Goal: Answer question/provide support

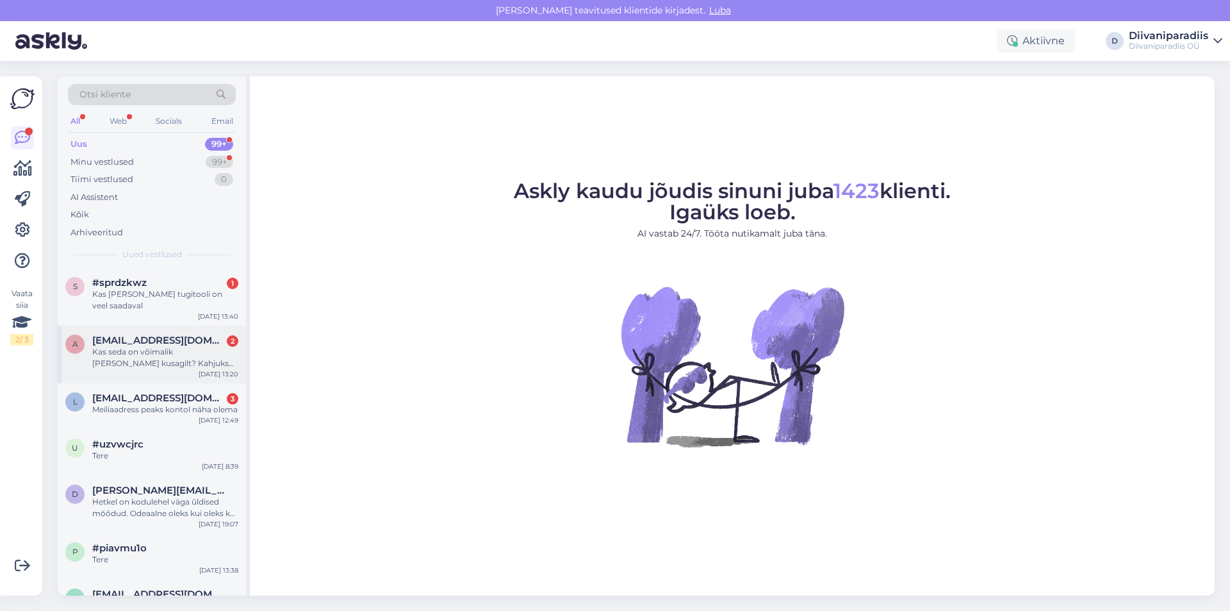
click at [172, 346] on div "Kas seda on võimalik [PERSON_NAME] kusagilt? Kahjuks ostetud pakendites [PERSON…" at bounding box center [165, 357] width 146 height 23
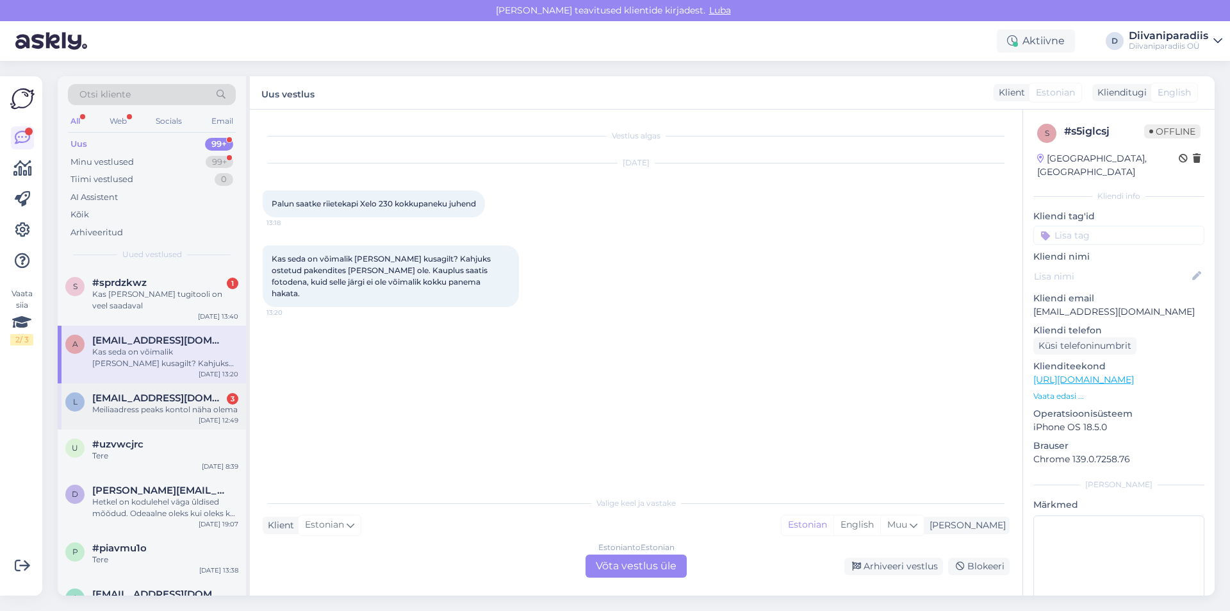
click at [160, 407] on div "Meiliaadress peaks kontol näha olema" at bounding box center [165, 410] width 146 height 12
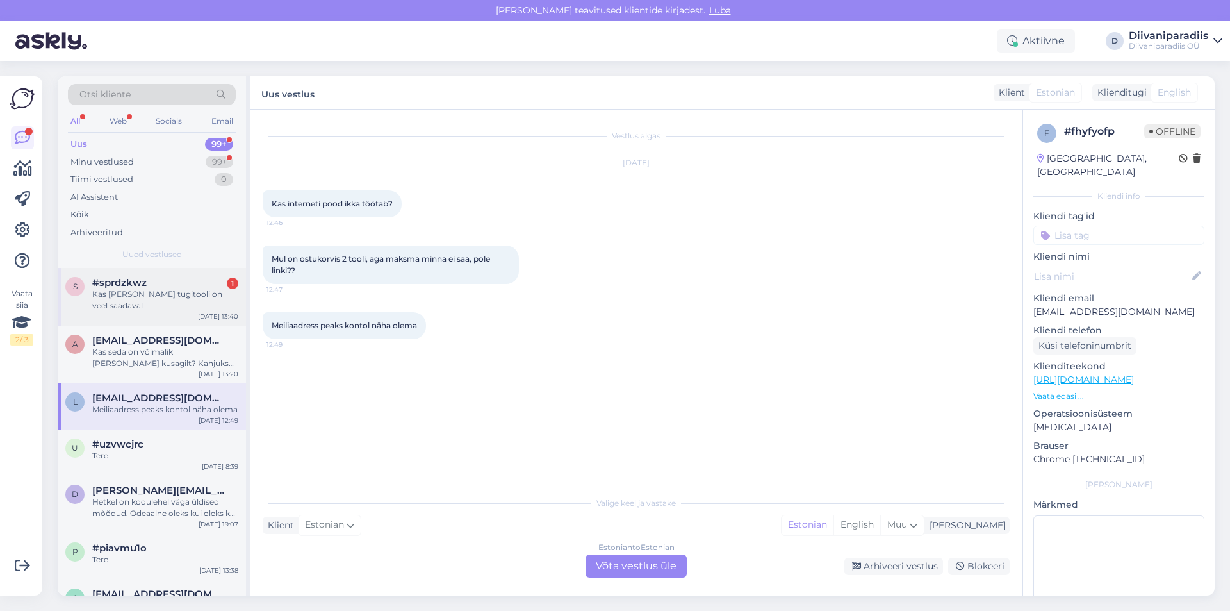
click at [170, 289] on div "Kas [PERSON_NAME] tugitooli on veel saadaval" at bounding box center [165, 299] width 146 height 23
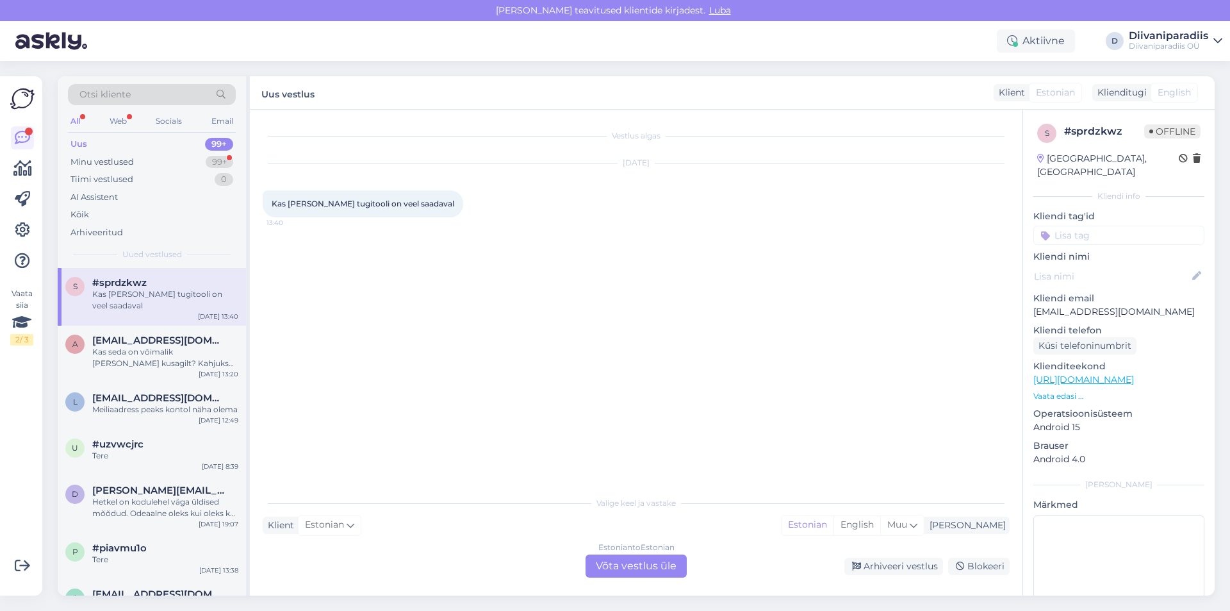
click at [637, 559] on div "Estonian to Estonian Võta vestlus üle" at bounding box center [636, 565] width 101 height 23
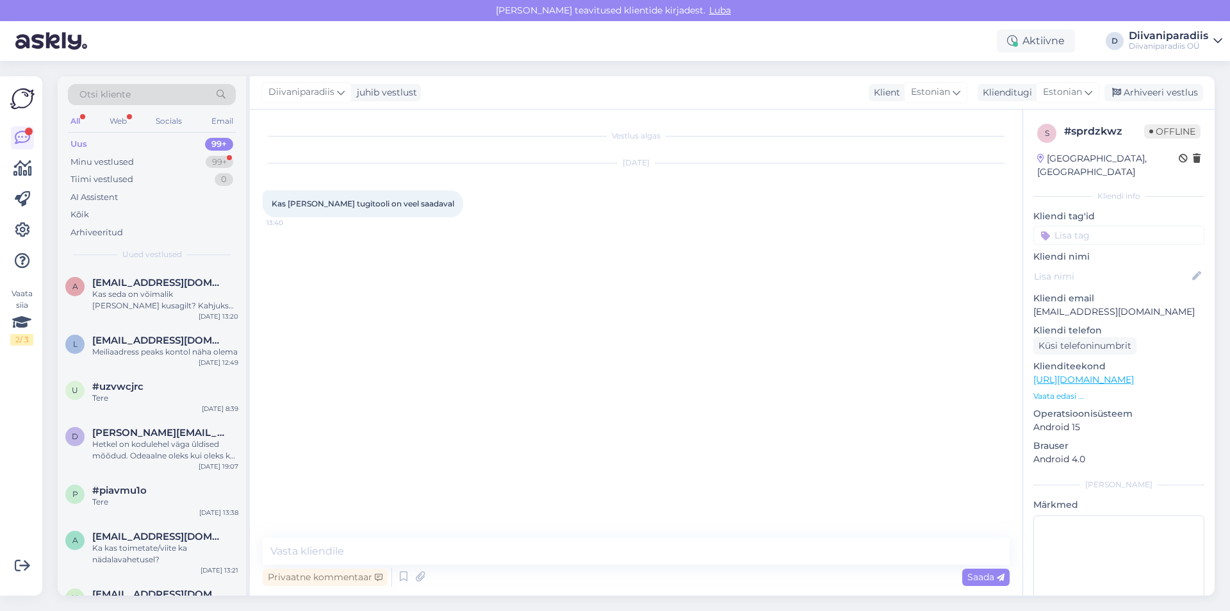
click at [188, 134] on div "Otsi kliente All Web Socials Email Uus 99+ Minu vestlused 99+ Tiimi vestlused 0…" at bounding box center [152, 172] width 188 height 192
click at [189, 140] on div "Uus 99+" at bounding box center [152, 144] width 168 height 18
click at [163, 304] on div "Kas seda on võimalik [PERSON_NAME] kusagilt? Kahjuks ostetud pakendites [PERSON…" at bounding box center [165, 299] width 146 height 23
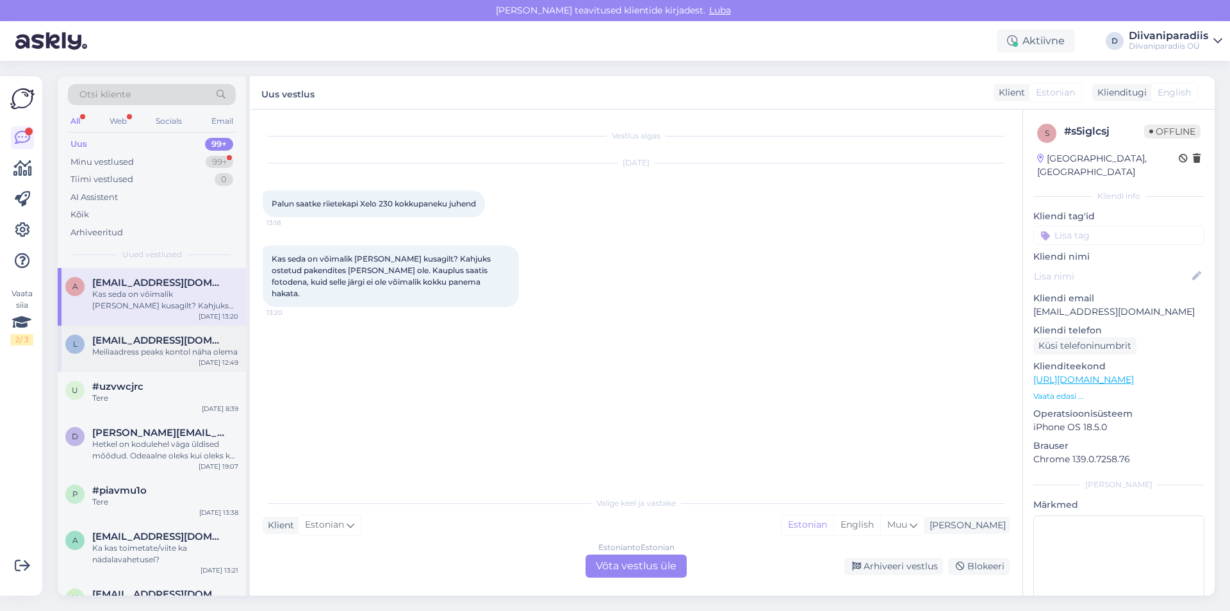
click at [154, 355] on div "Meiliaadress peaks kontol näha olema" at bounding box center [165, 352] width 146 height 12
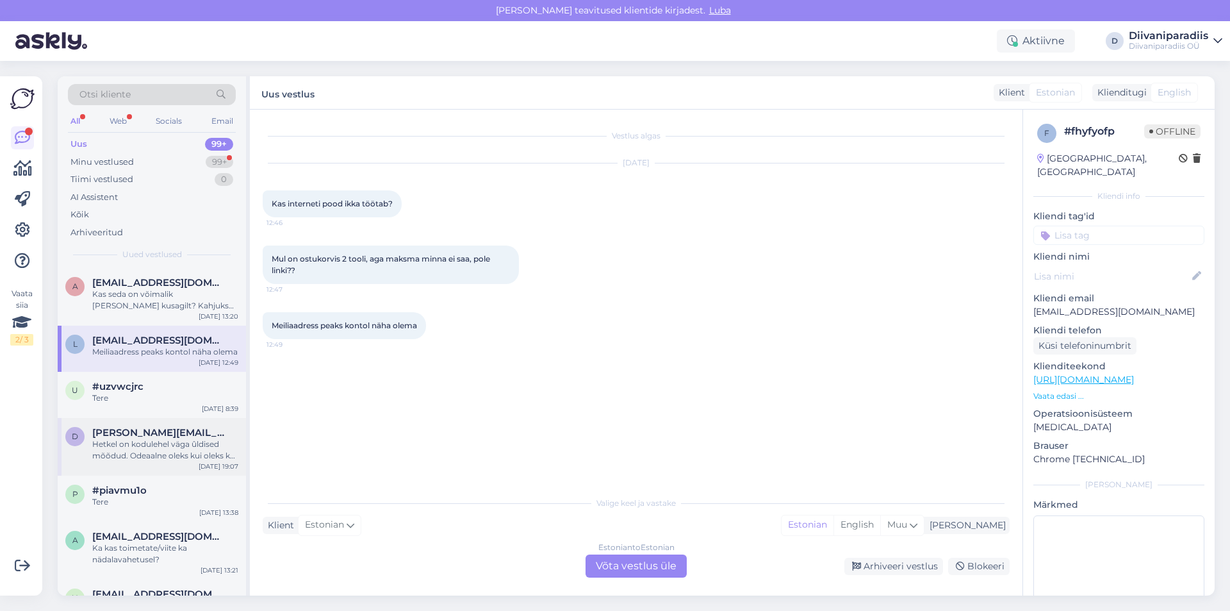
click at [151, 457] on div "Hetkel on kodulehel väga ûldised mõõdud. Odeaalne oleks kui oleks ka joonis koo…" at bounding box center [165, 449] width 146 height 23
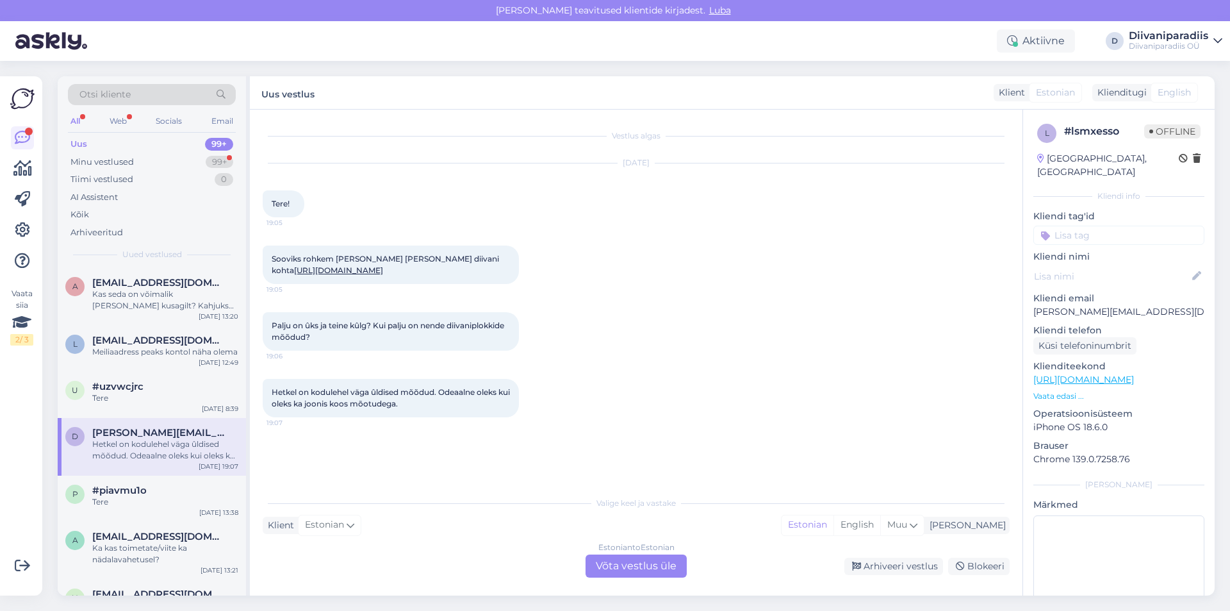
click at [1078, 305] on p "[PERSON_NAME][EMAIL_ADDRESS][DOMAIN_NAME]" at bounding box center [1118, 311] width 171 height 13
copy p "[PERSON_NAME][EMAIL_ADDRESS][DOMAIN_NAME]"
click at [145, 357] on div "Meiliaadress peaks kontol näha olema" at bounding box center [165, 352] width 146 height 12
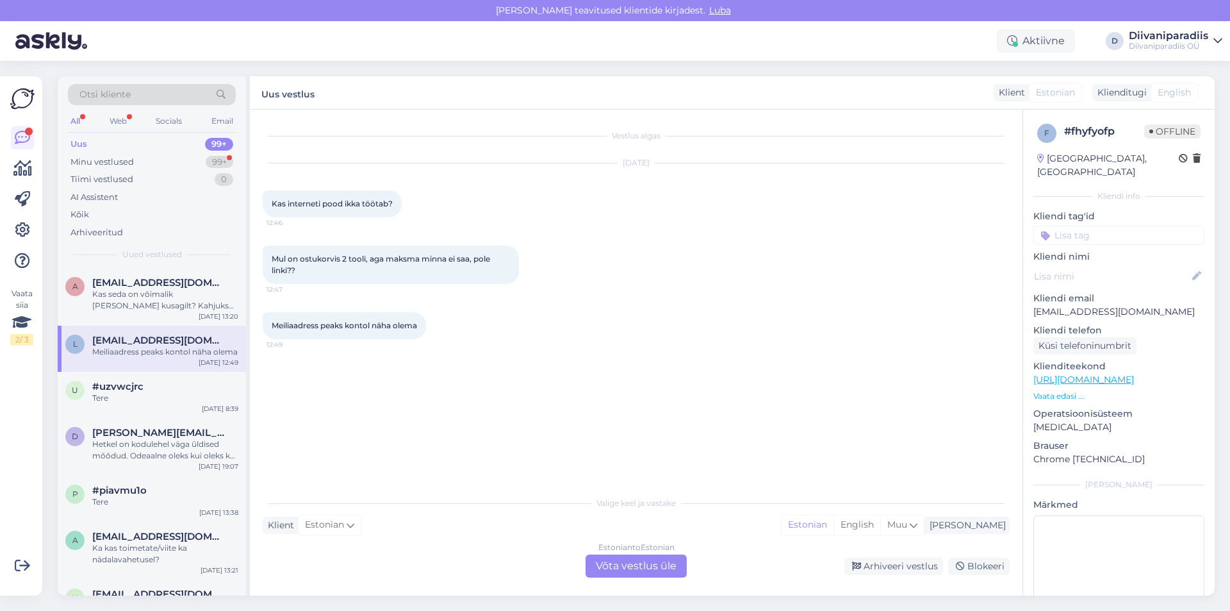
click at [1088, 305] on p "[EMAIL_ADDRESS][DOMAIN_NAME]" at bounding box center [1118, 311] width 171 height 13
copy p "[EMAIL_ADDRESS][DOMAIN_NAME]"
click at [149, 404] on div "Tere" at bounding box center [165, 398] width 146 height 12
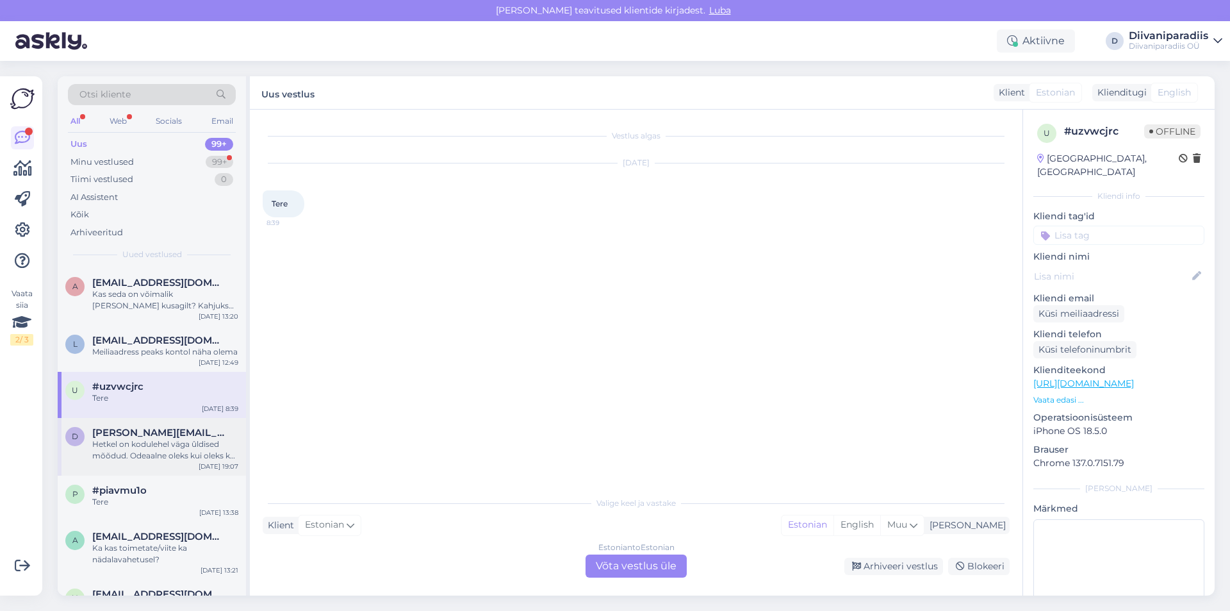
click at [143, 461] on div "Hetkel on kodulehel väga ûldised mõõdud. Odeaalne oleks kui oleks ka joonis koo…" at bounding box center [165, 449] width 146 height 23
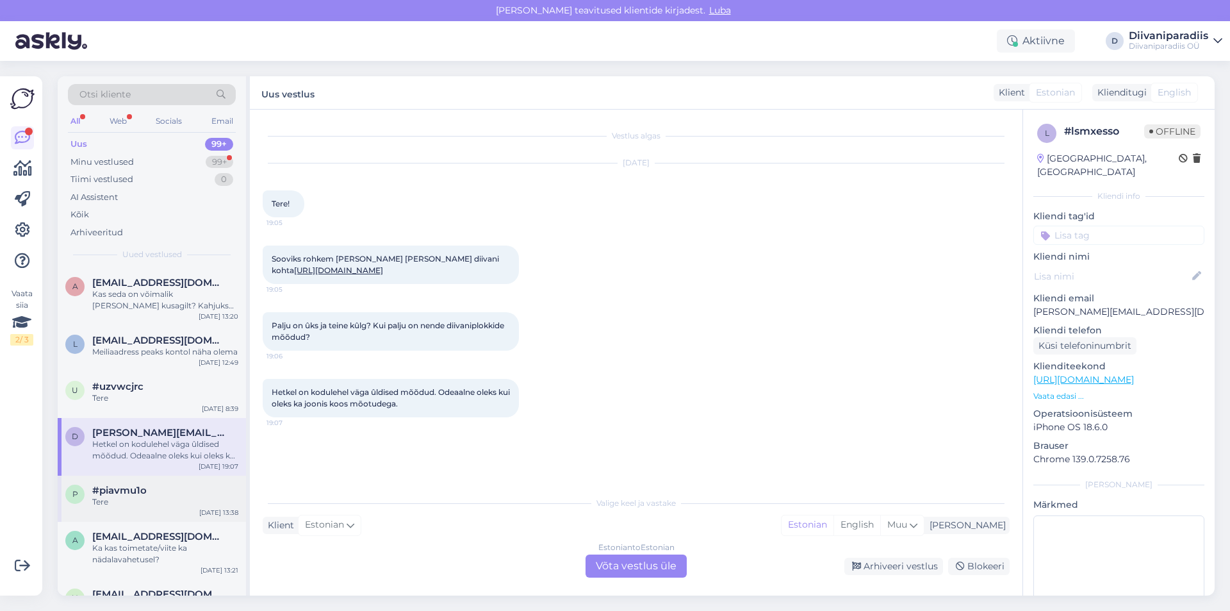
click at [146, 507] on div "Tere" at bounding box center [165, 502] width 146 height 12
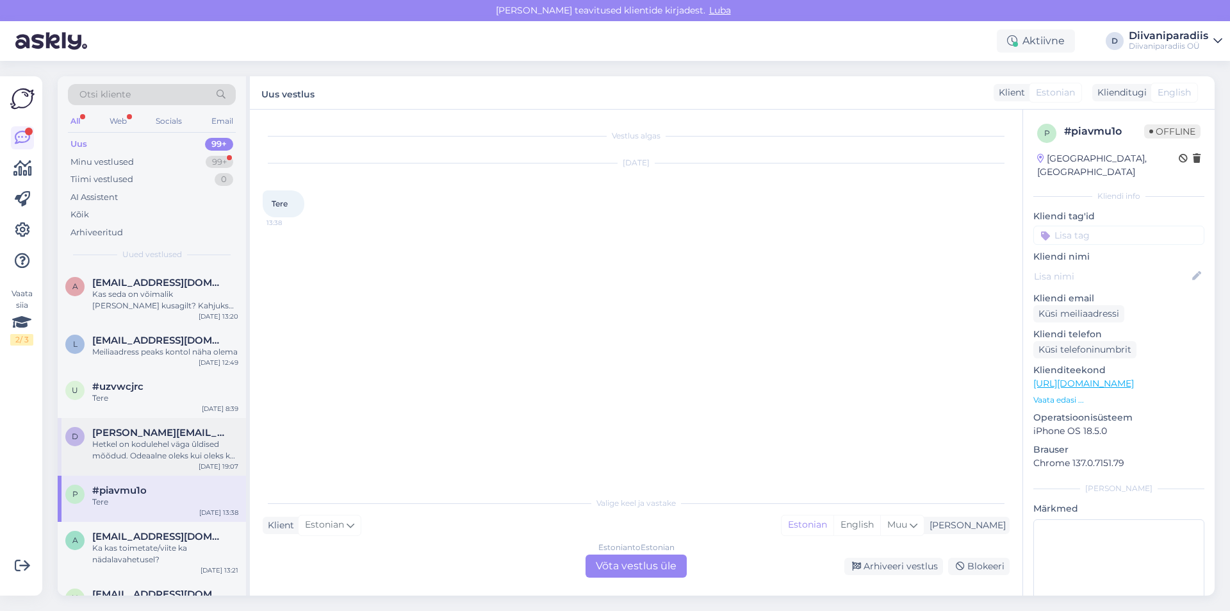
scroll to position [64, 0]
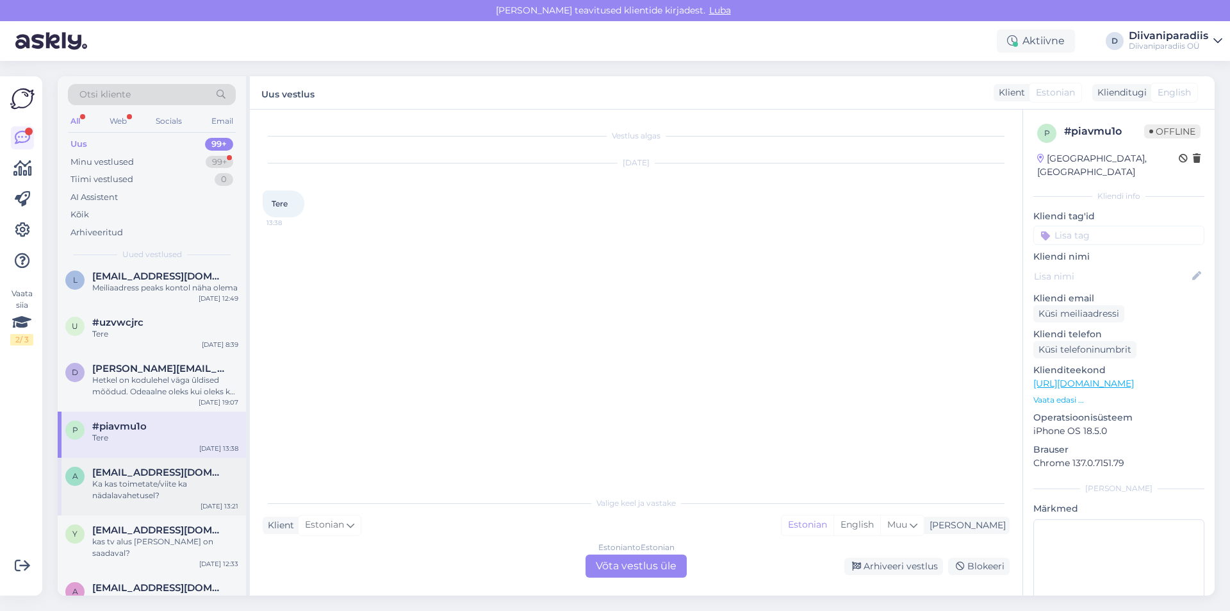
click at [131, 501] on div "Ka kas toimetate/viite ka nädalavahetusel?" at bounding box center [165, 489] width 146 height 23
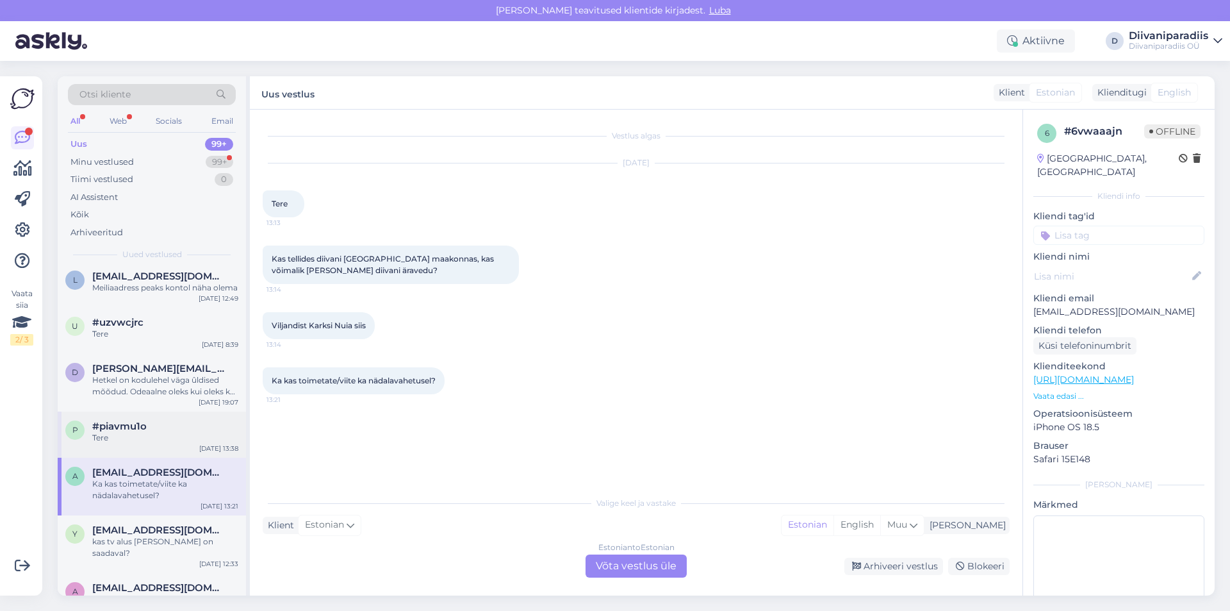
scroll to position [0, 0]
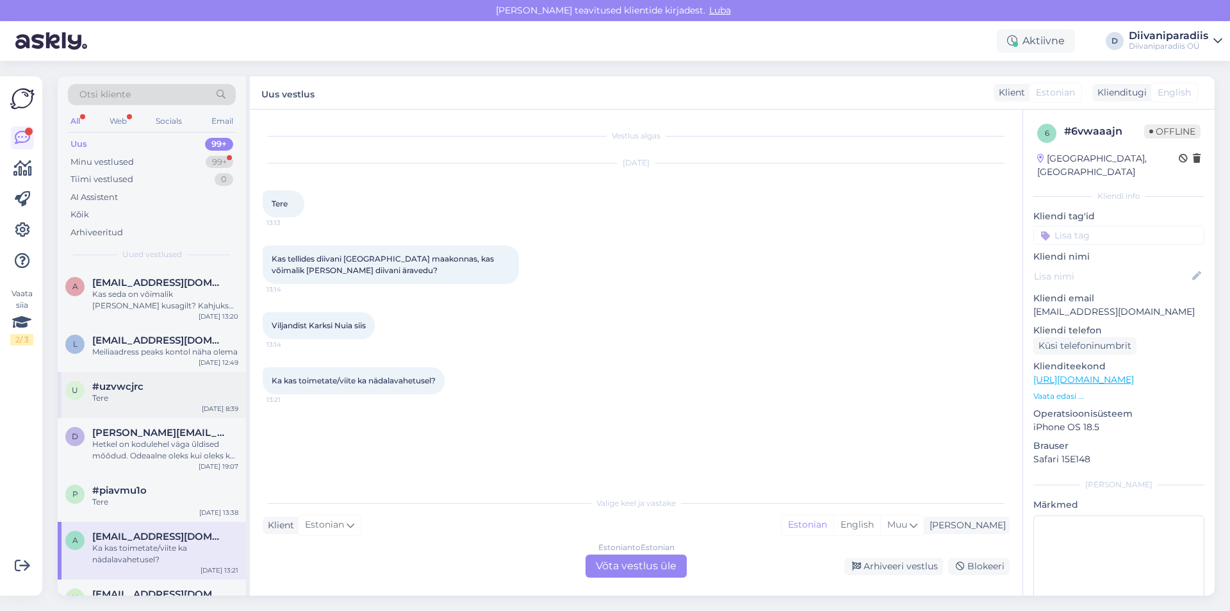
click at [133, 392] on span "#uzvwcjrc" at bounding box center [117, 387] width 51 height 12
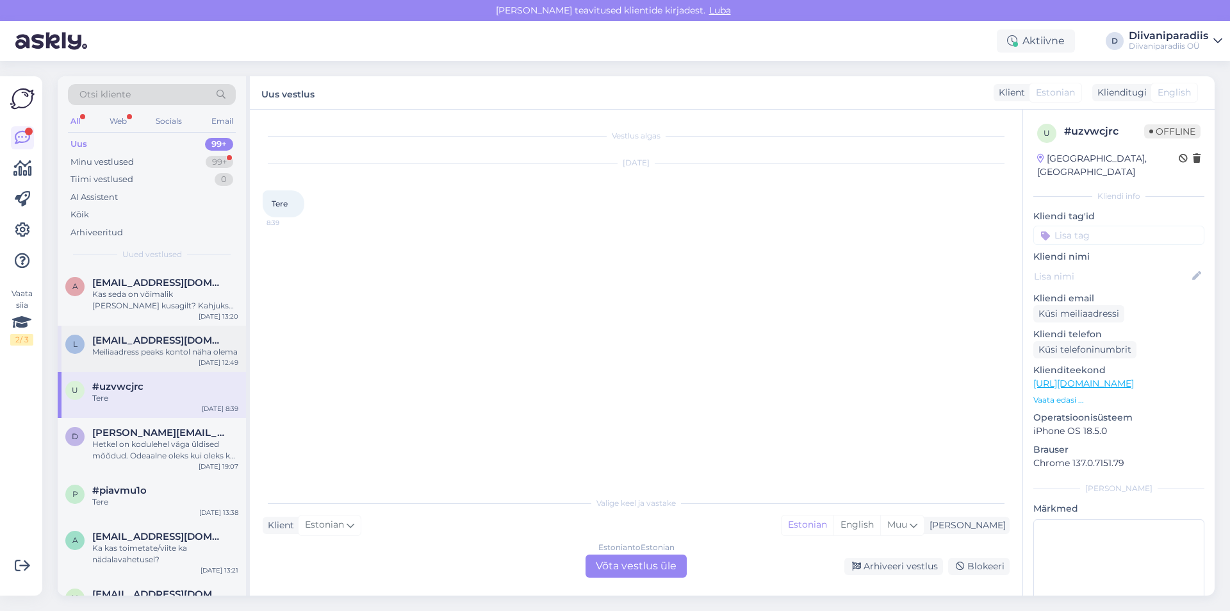
click at [140, 357] on div "Meiliaadress peaks kontol näha olema" at bounding box center [165, 352] width 146 height 12
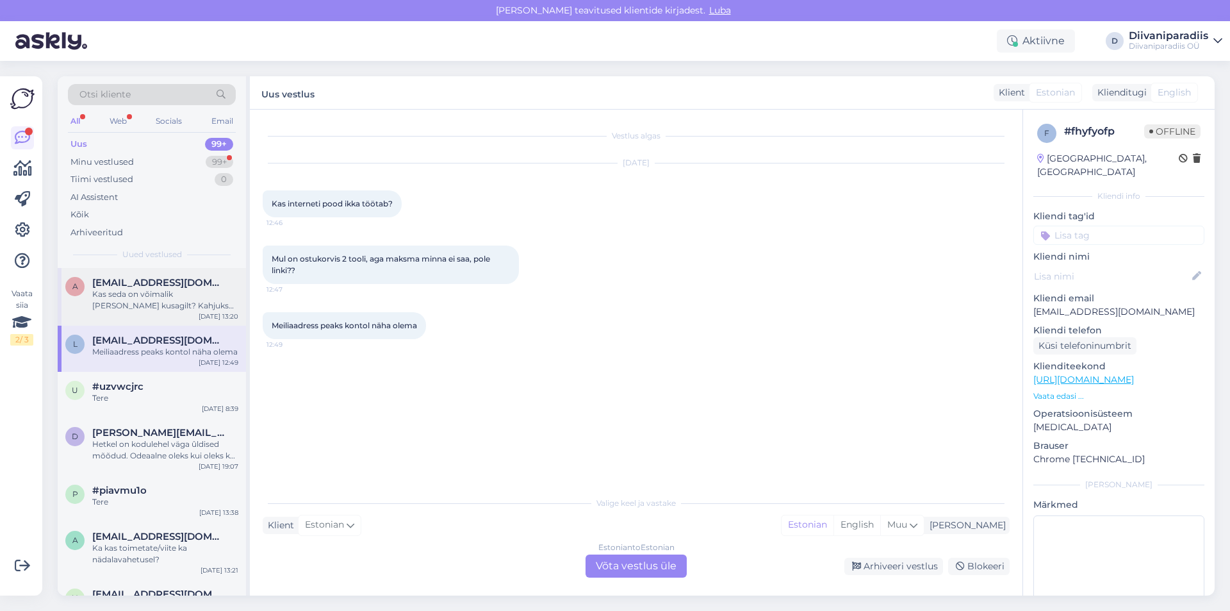
click at [135, 294] on div "Kas seda on võimalik [PERSON_NAME] kusagilt? Kahjuks ostetud pakendites [PERSON…" at bounding box center [165, 299] width 146 height 23
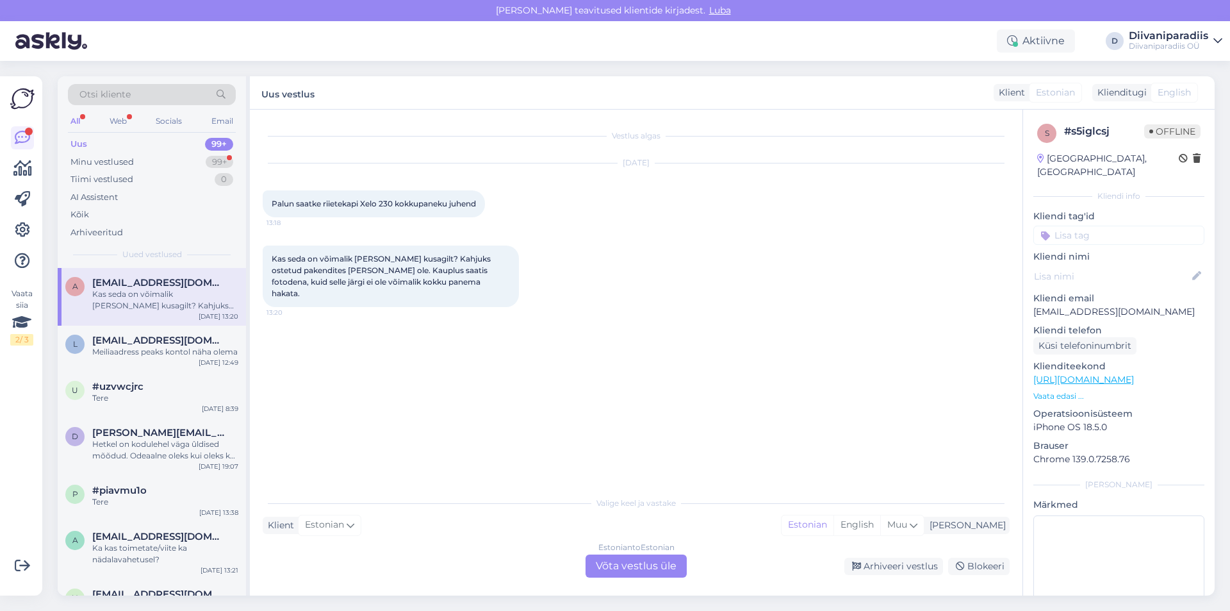
click at [193, 143] on div "Uus 99+" at bounding box center [152, 144] width 168 height 18
click at [145, 156] on div "Minu vestlused 99+" at bounding box center [152, 162] width 168 height 18
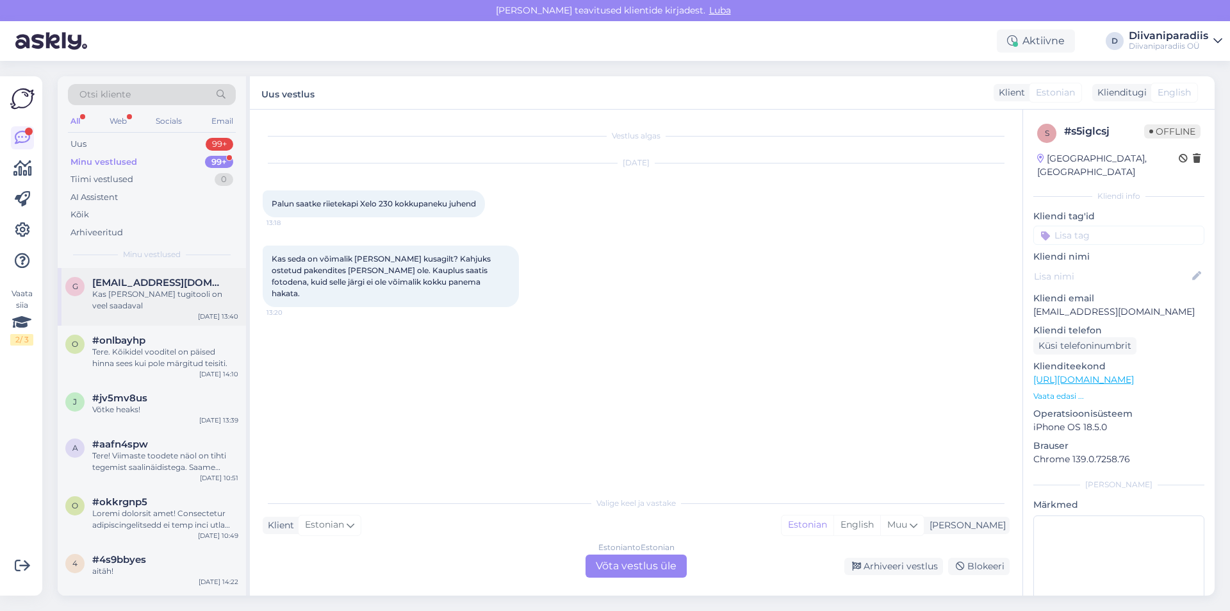
click at [167, 291] on div "Kas [PERSON_NAME] tugitooli on veel saadaval" at bounding box center [165, 299] width 146 height 23
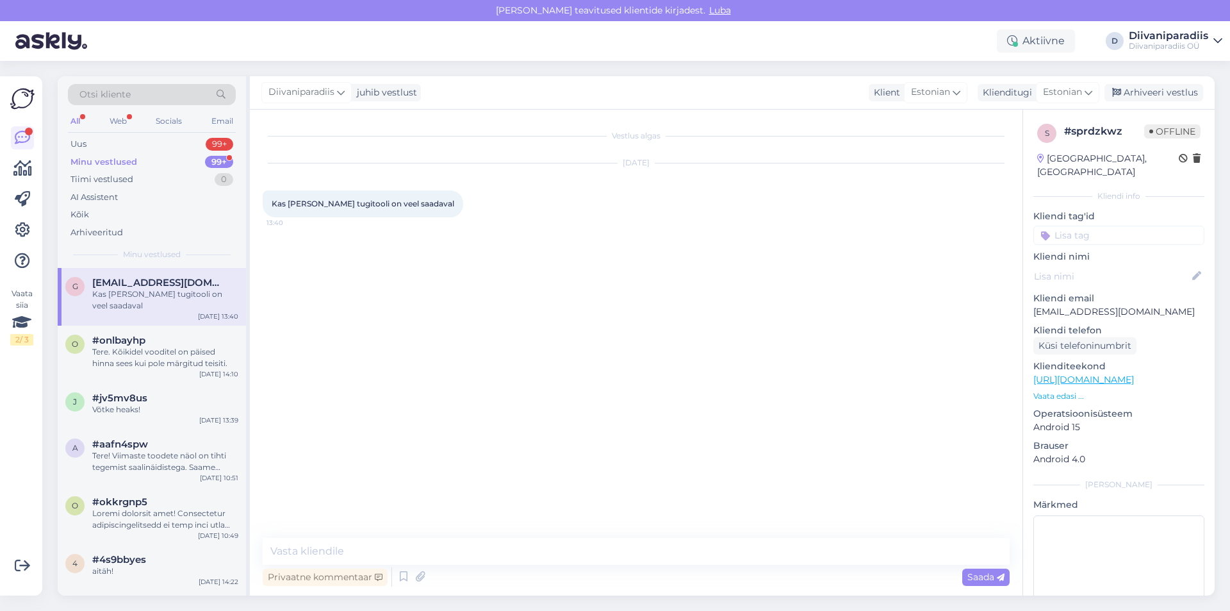
click at [1084, 305] on p "[EMAIL_ADDRESS][DOMAIN_NAME]" at bounding box center [1118, 311] width 171 height 13
copy p "[EMAIL_ADDRESS][DOMAIN_NAME]"
click at [124, 145] on div "Uus 99+" at bounding box center [152, 144] width 168 height 18
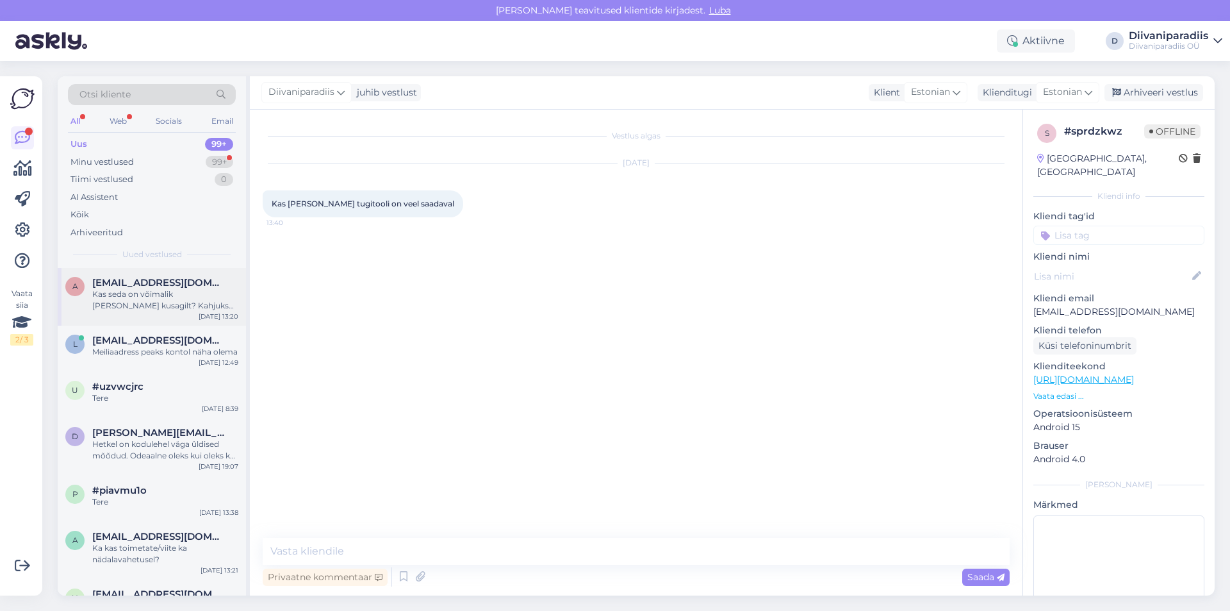
click at [165, 302] on div "Kas seda on võimalik [PERSON_NAME] kusagilt? Kahjuks ostetud pakendites [PERSON…" at bounding box center [165, 299] width 146 height 23
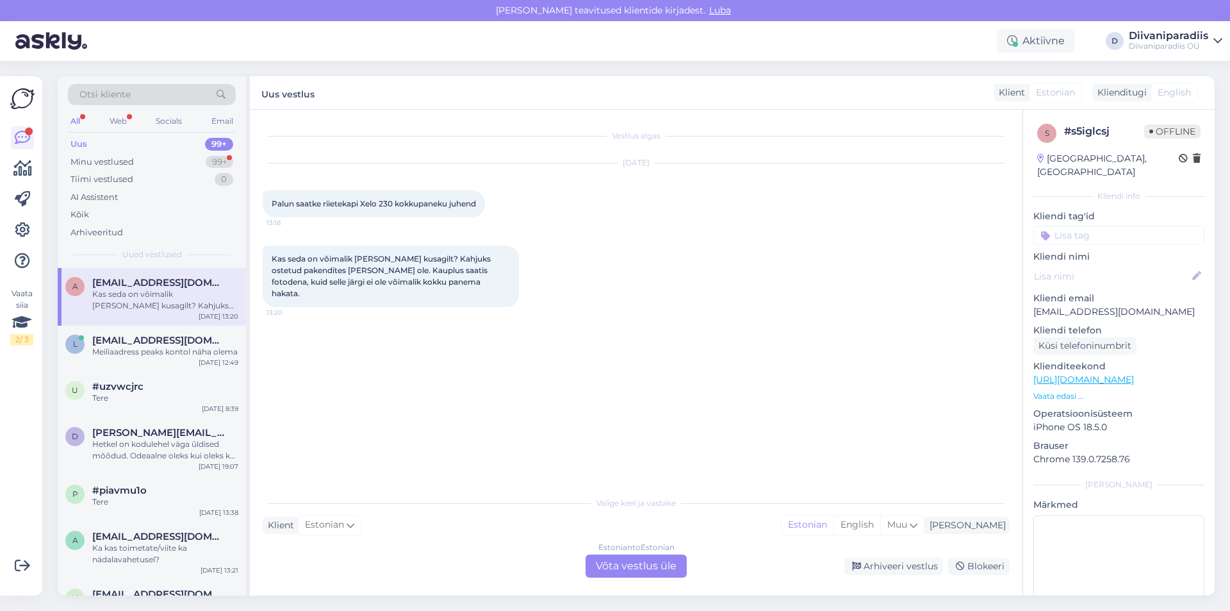
click at [1063, 291] on p "Kliendi email" at bounding box center [1118, 297] width 171 height 13
click at [1069, 305] on p "[EMAIL_ADDRESS][DOMAIN_NAME]" at bounding box center [1118, 311] width 171 height 13
copy p "[EMAIL_ADDRESS][DOMAIN_NAME]"
